Goal: Task Accomplishment & Management: Use online tool/utility

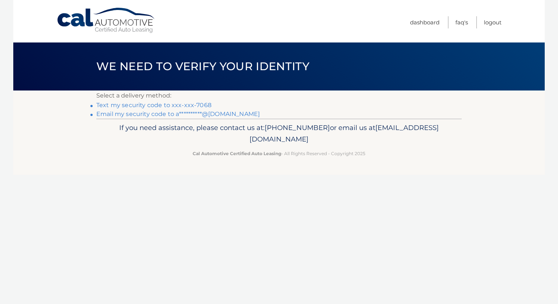
click at [185, 114] on link "**********" at bounding box center [178, 113] width 164 height 7
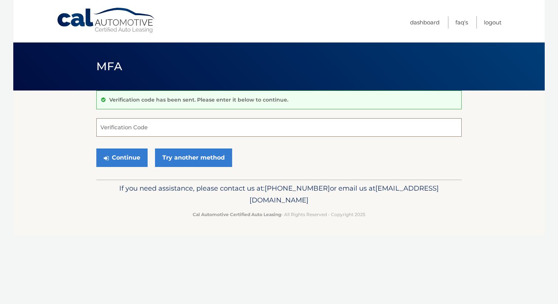
click at [193, 127] on input "Verification Code" at bounding box center [278, 127] width 365 height 18
paste input "320456"
click at [96, 148] on button "Continue" at bounding box center [121, 157] width 51 height 18
type input "320456"
click at [96, 148] on button "Continue" at bounding box center [121, 157] width 51 height 18
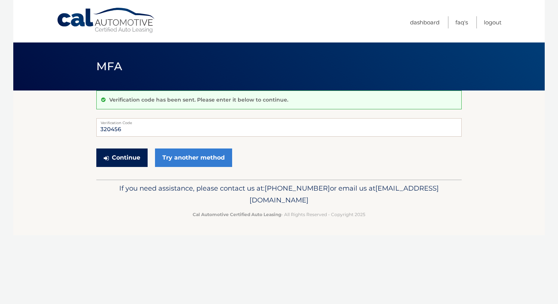
click at [140, 153] on button "Continue" at bounding box center [121, 157] width 51 height 18
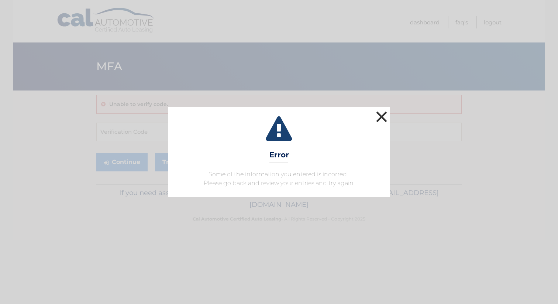
click at [381, 120] on button "×" at bounding box center [381, 116] width 15 height 15
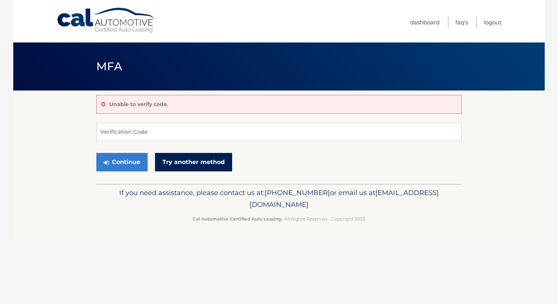
click at [195, 164] on link "Try another method" at bounding box center [193, 162] width 77 height 18
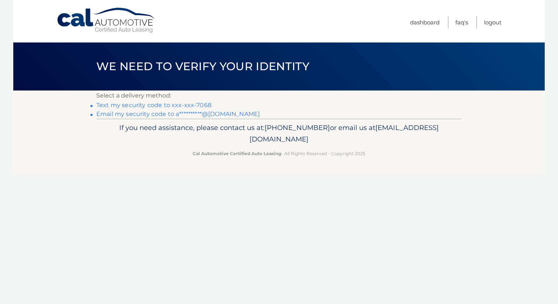
click at [205, 117] on link "**********" at bounding box center [178, 113] width 164 height 7
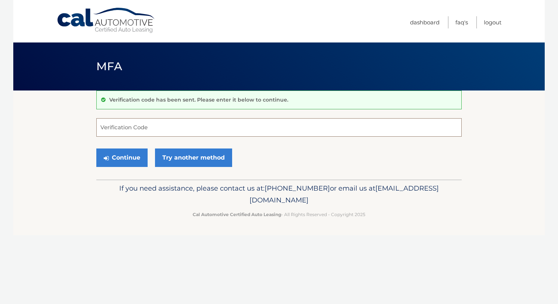
click at [100, 126] on input "Verification Code" at bounding box center [278, 127] width 365 height 18
paste input "267701"
type input "267701"
click at [123, 154] on button "Continue" at bounding box center [121, 157] width 51 height 18
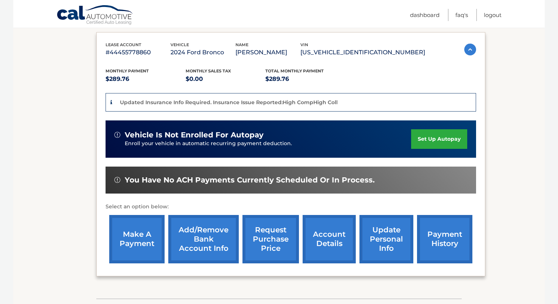
scroll to position [171, 0]
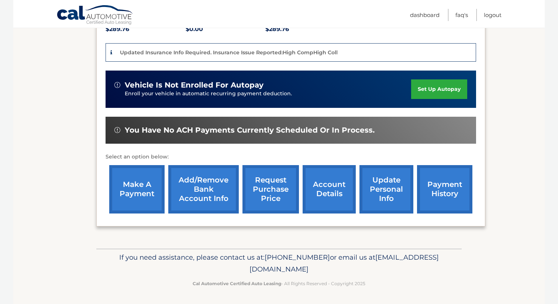
click at [137, 178] on link "make a payment" at bounding box center [136, 189] width 55 height 48
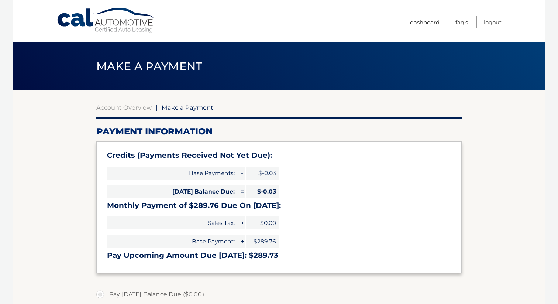
select select "ZWU4YTkwMTUtMDczNi00N2JjLWJmOGEtOTU4ZGFiZTI2MDcx"
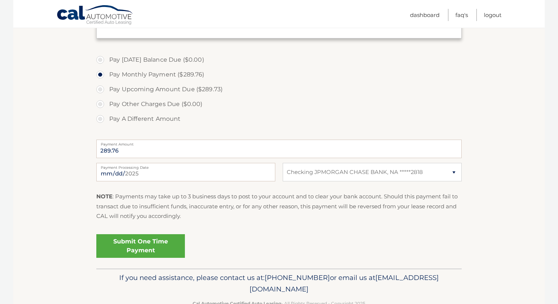
scroll to position [243, 0]
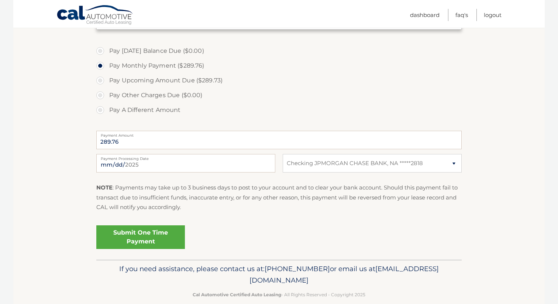
click at [137, 236] on link "Submit One Time Payment" at bounding box center [140, 237] width 89 height 24
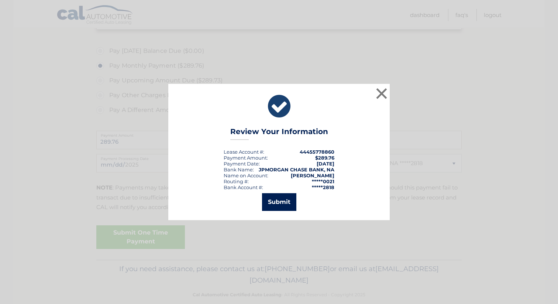
click at [283, 207] on button "Submit" at bounding box center [279, 202] width 34 height 18
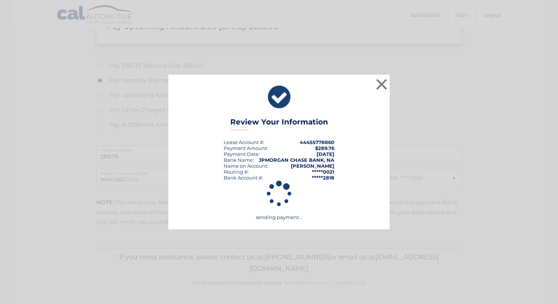
scroll to position [229, 0]
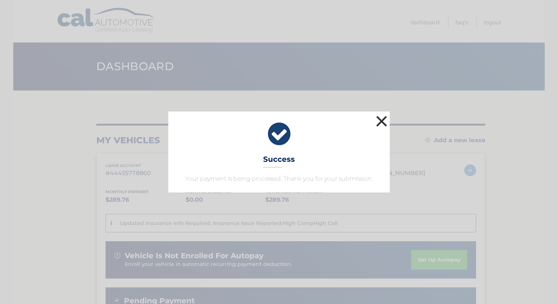
click at [380, 119] on button "×" at bounding box center [381, 121] width 15 height 15
